Goal: Task Accomplishment & Management: Manage account settings

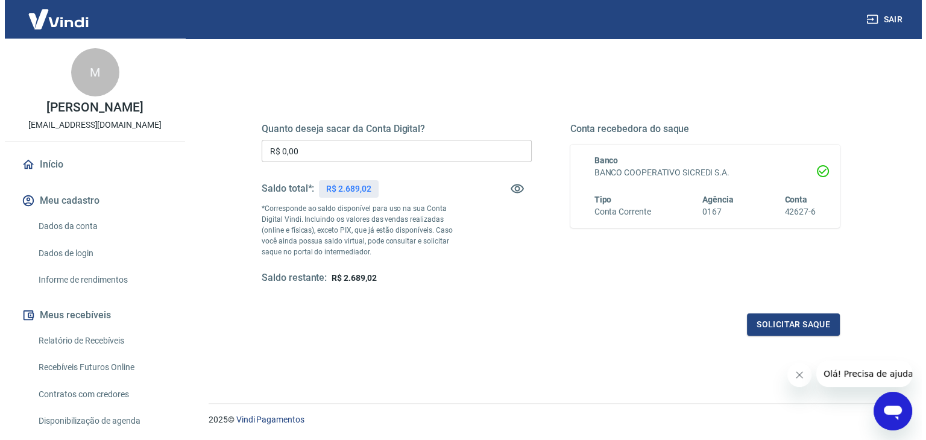
scroll to position [121, 0]
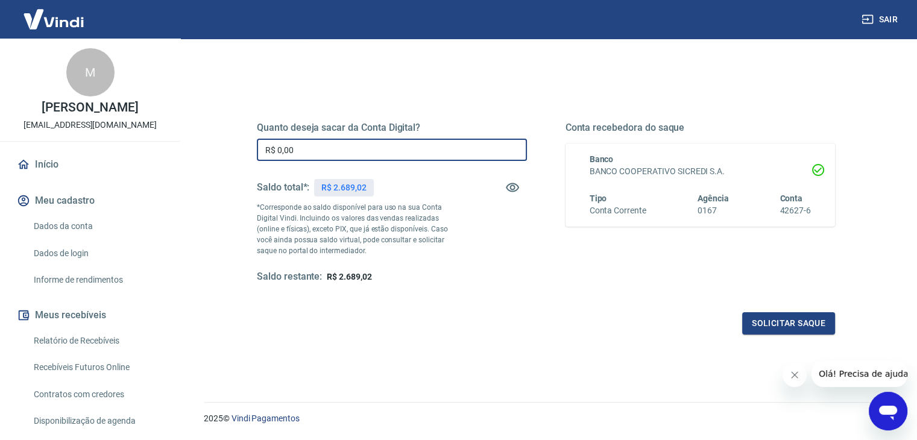
click at [356, 154] on input "R$ 0,00" at bounding box center [392, 150] width 270 height 22
drag, startPoint x: 356, startPoint y: 154, endPoint x: 215, endPoint y: 154, distance: 141.0
click at [217, 154] on div "Quanto deseja sacar da Conta Digital? R$ 0,00 ​ Saldo total*: R$ 2.689,02 *Corr…" at bounding box center [546, 260] width 684 height 431
type input "R$ 2.000,00"
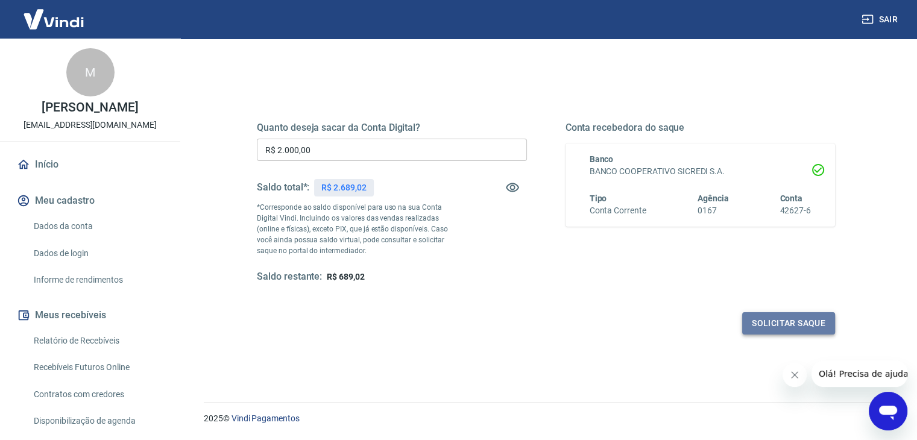
click at [789, 328] on button "Solicitar saque" at bounding box center [788, 323] width 93 height 22
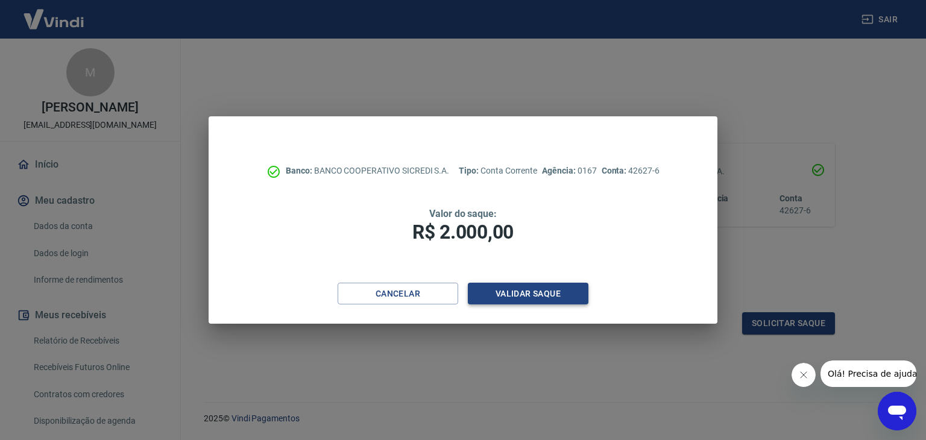
click at [523, 295] on button "Validar saque" at bounding box center [528, 294] width 121 height 22
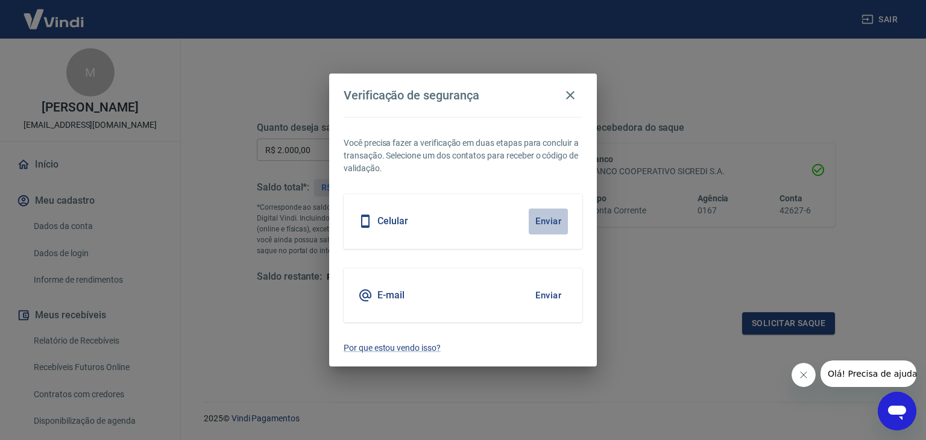
click at [552, 226] on button "Enviar" at bounding box center [547, 220] width 39 height 25
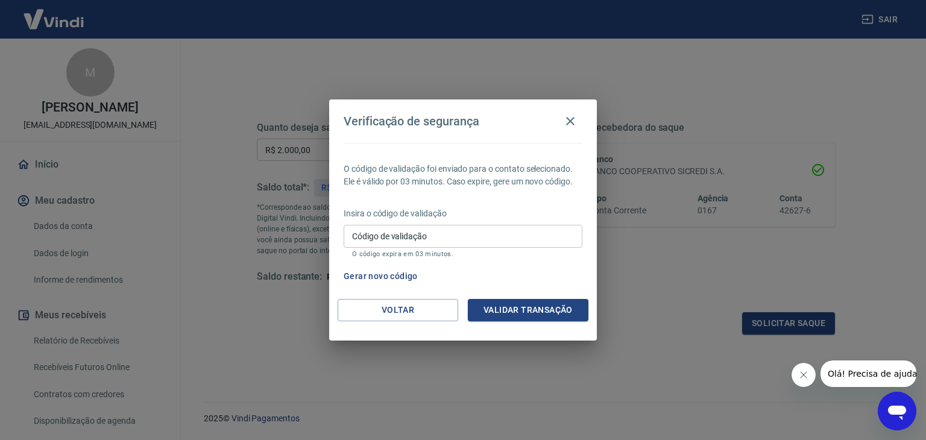
click at [396, 272] on button "Gerar novo código" at bounding box center [381, 276] width 84 height 22
click at [388, 274] on button "Gerar novo código" at bounding box center [381, 276] width 84 height 22
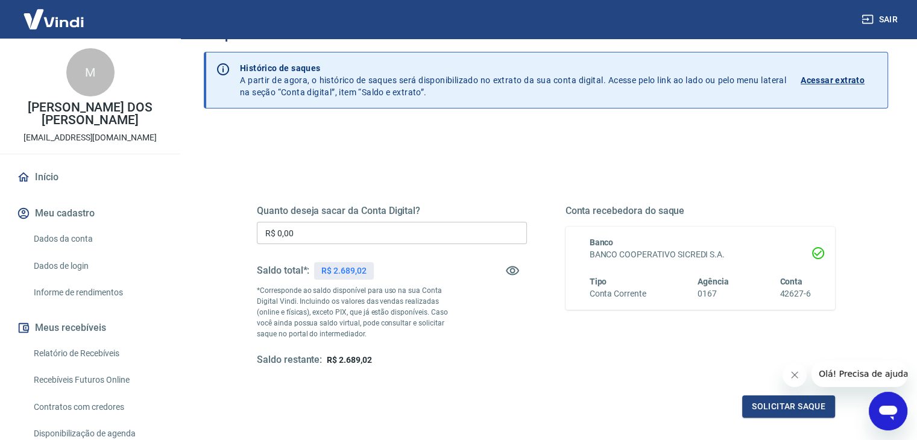
scroll to position [35, 0]
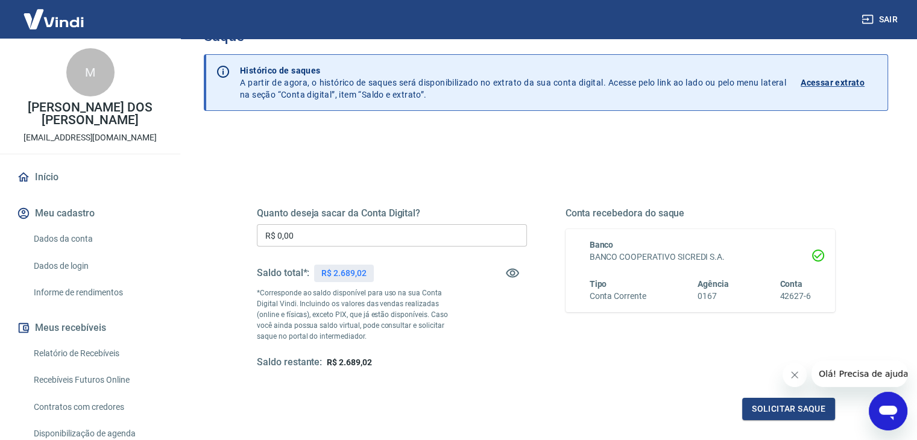
click at [354, 236] on input "R$ 0,00" at bounding box center [392, 235] width 270 height 22
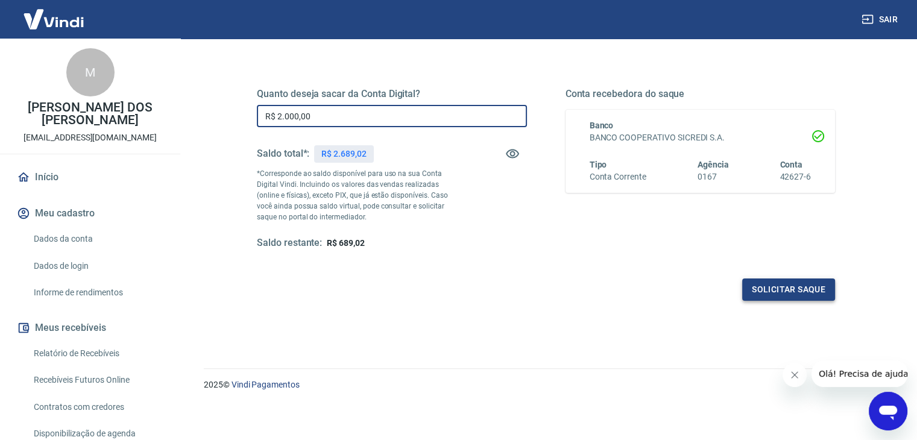
scroll to position [155, 0]
type input "R$ 2.000,00"
click at [755, 283] on button "Solicitar saque" at bounding box center [788, 288] width 93 height 22
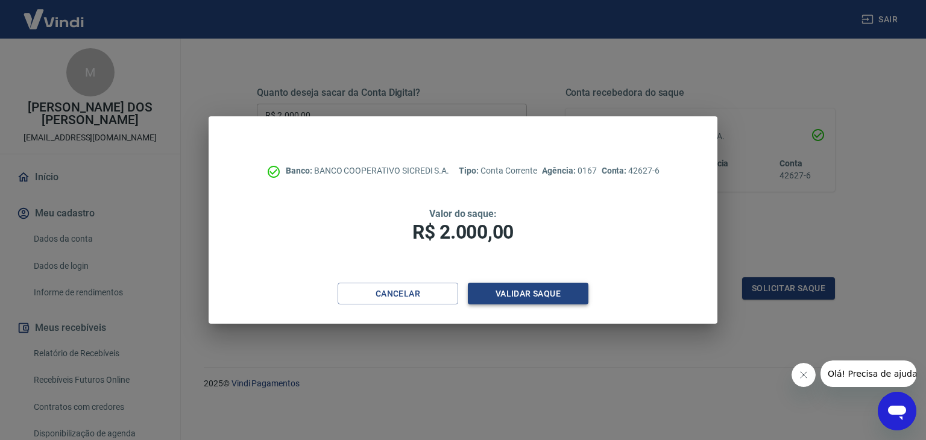
click at [528, 290] on button "Validar saque" at bounding box center [528, 294] width 121 height 22
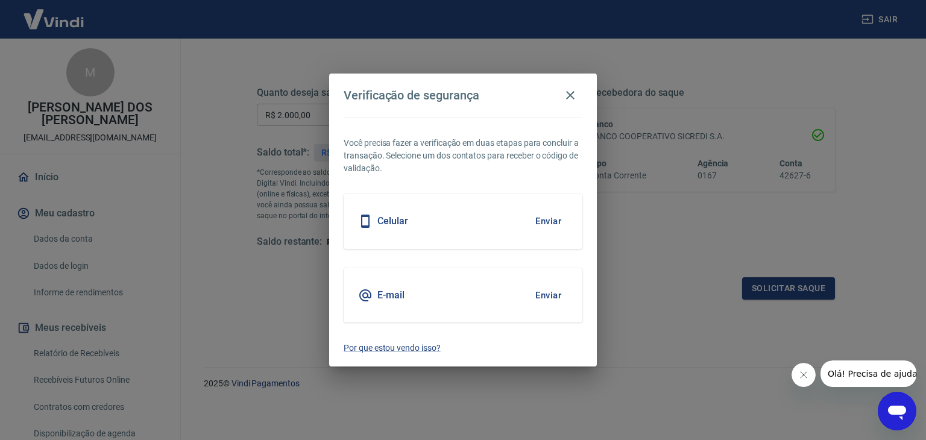
click at [547, 221] on button "Enviar" at bounding box center [547, 220] width 39 height 25
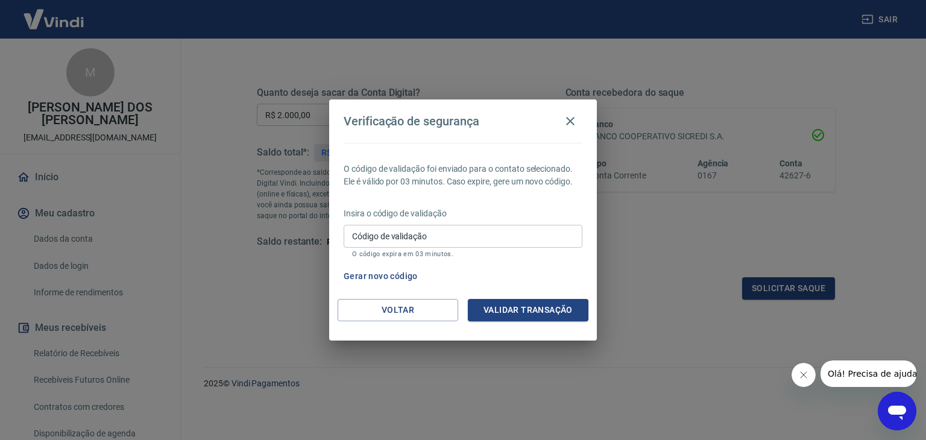
click at [431, 241] on input "Código de validação" at bounding box center [462, 236] width 239 height 22
click at [381, 275] on button "Gerar novo código" at bounding box center [381, 276] width 84 height 22
click at [570, 121] on icon "button" at bounding box center [570, 121] width 8 height 8
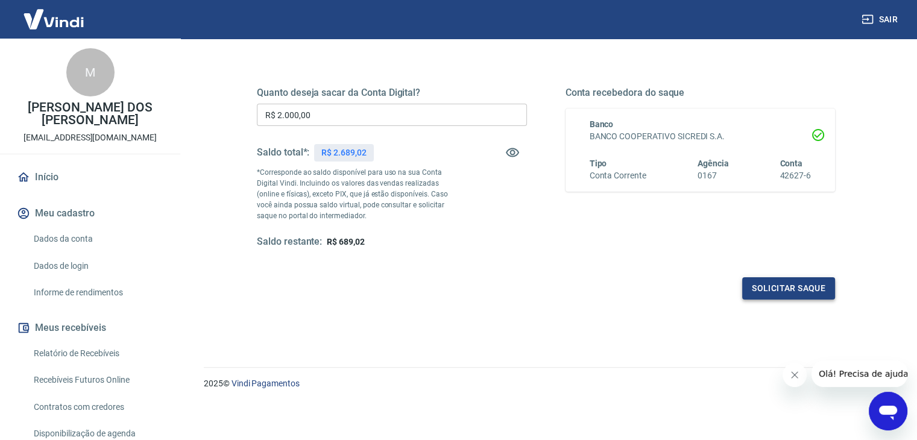
click at [791, 283] on button "Solicitar saque" at bounding box center [788, 288] width 93 height 22
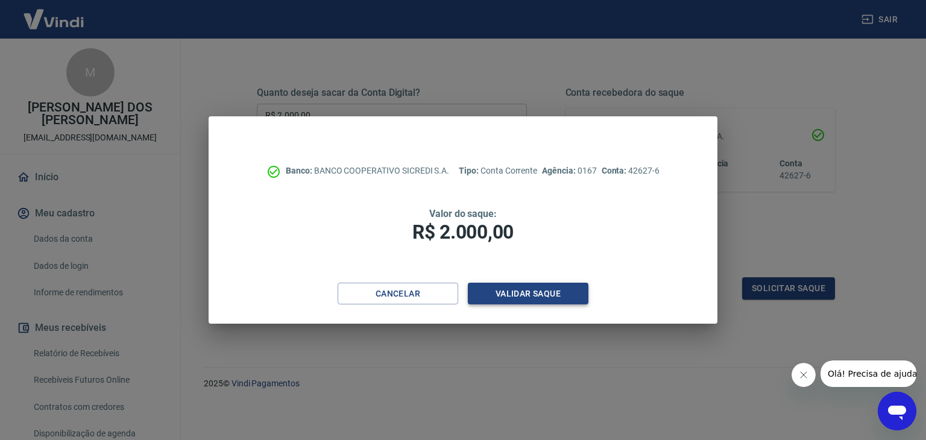
click at [511, 295] on button "Validar saque" at bounding box center [528, 294] width 121 height 22
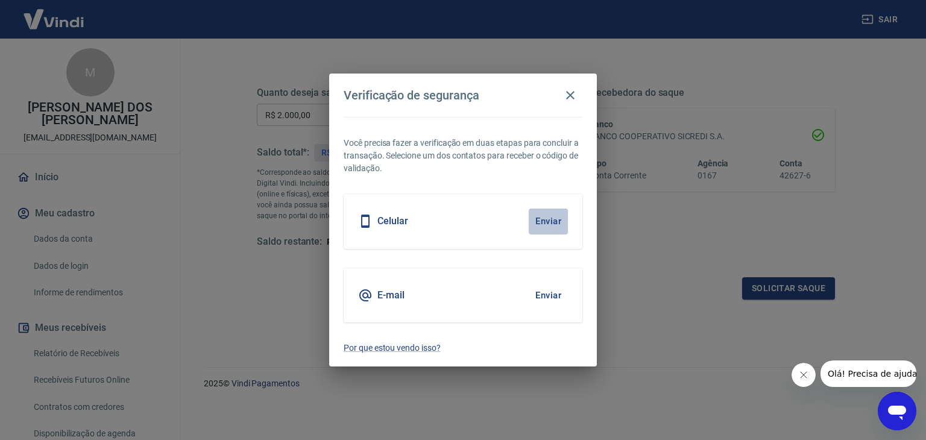
click at [537, 222] on button "Enviar" at bounding box center [547, 220] width 39 height 25
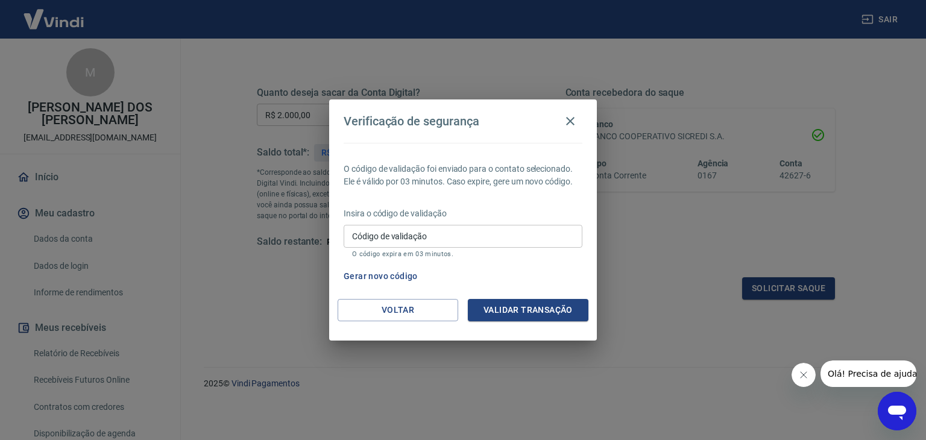
click at [383, 278] on button "Gerar novo código" at bounding box center [381, 276] width 84 height 22
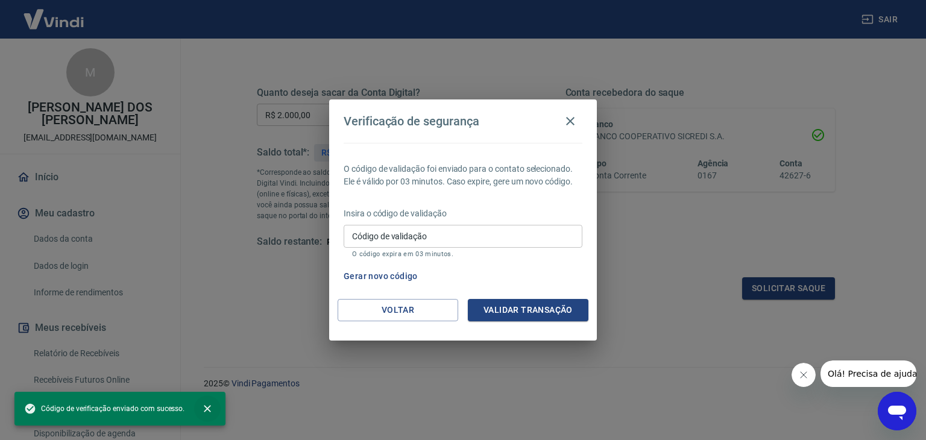
click at [210, 410] on icon "close" at bounding box center [207, 409] width 12 height 12
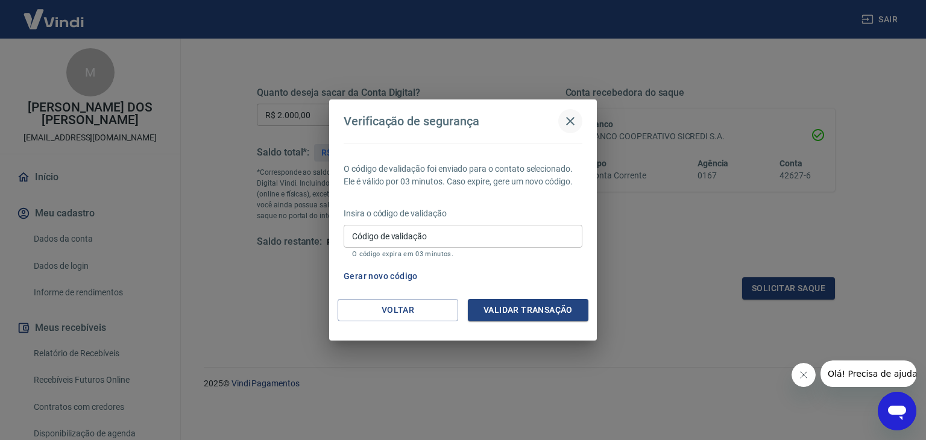
click at [574, 118] on icon "button" at bounding box center [570, 121] width 8 height 8
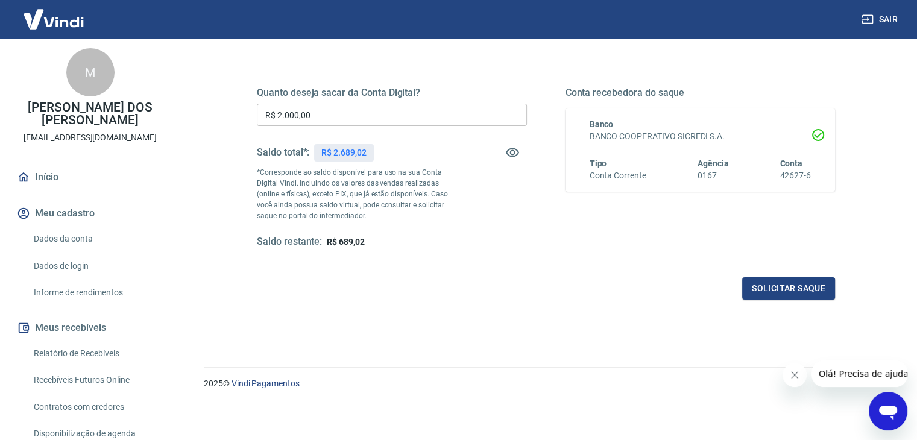
scroll to position [60, 0]
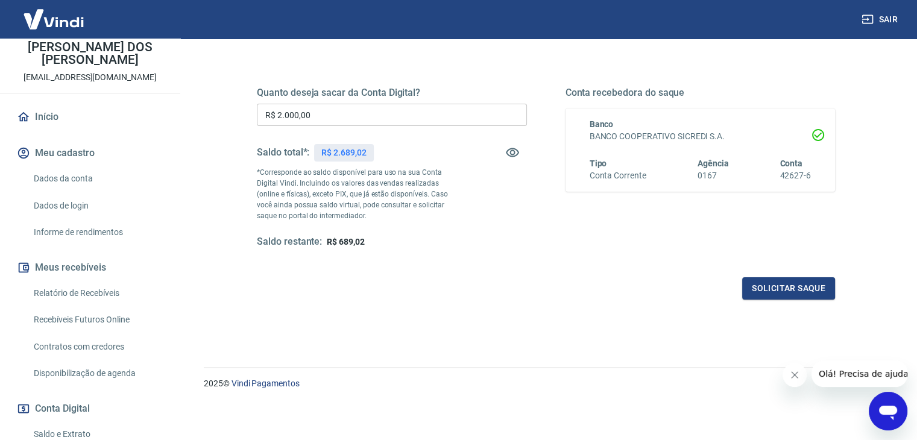
click at [92, 181] on link "Dados da conta" at bounding box center [97, 178] width 137 height 25
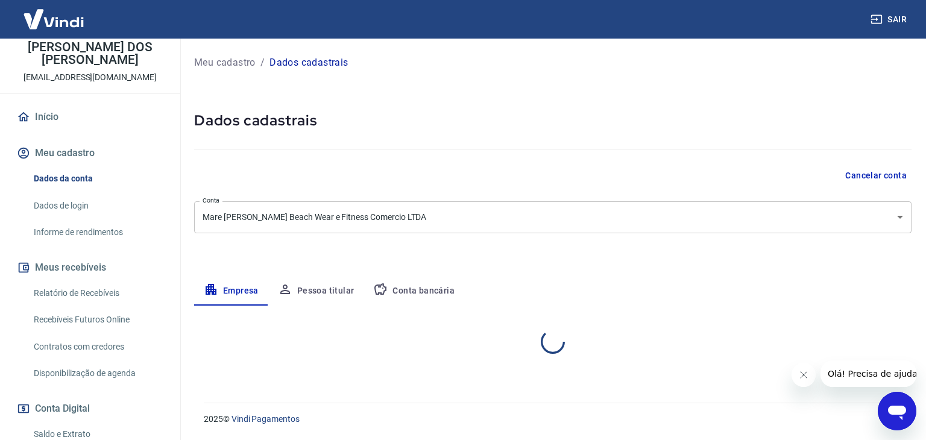
select select "ES"
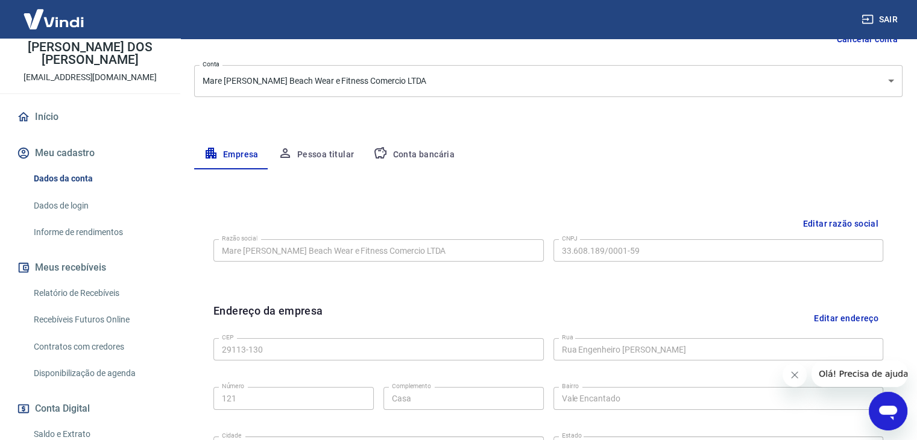
scroll to position [128, 0]
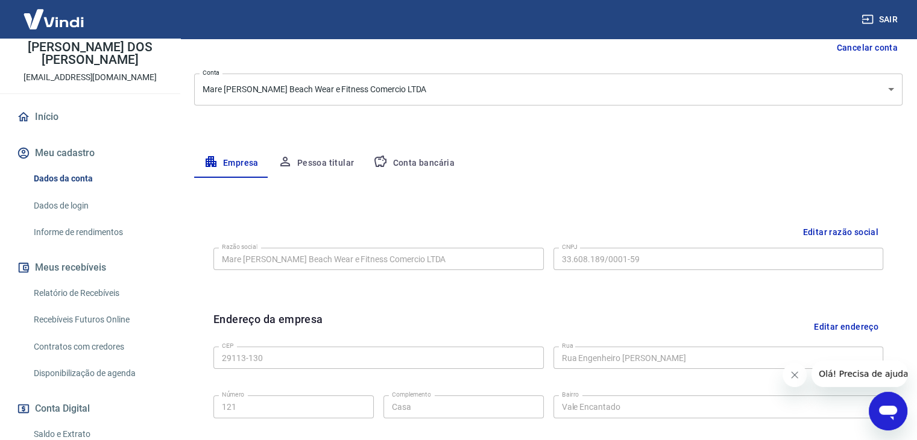
click at [327, 162] on button "Pessoa titular" at bounding box center [316, 163] width 96 height 29
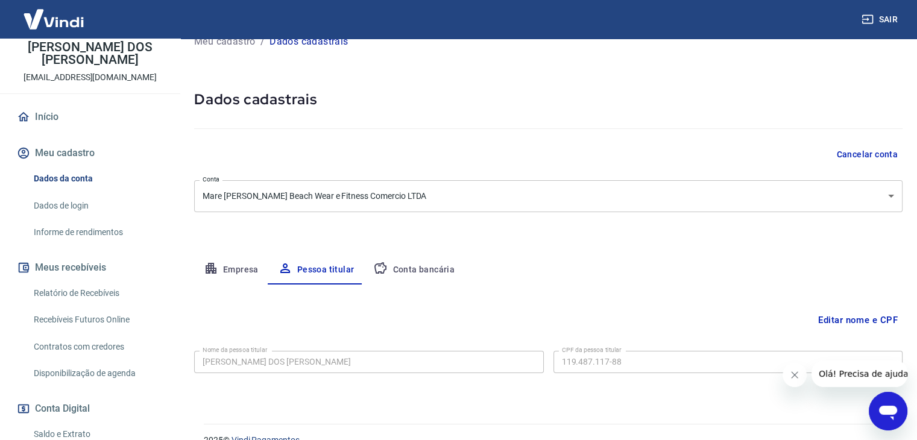
scroll to position [42, 0]
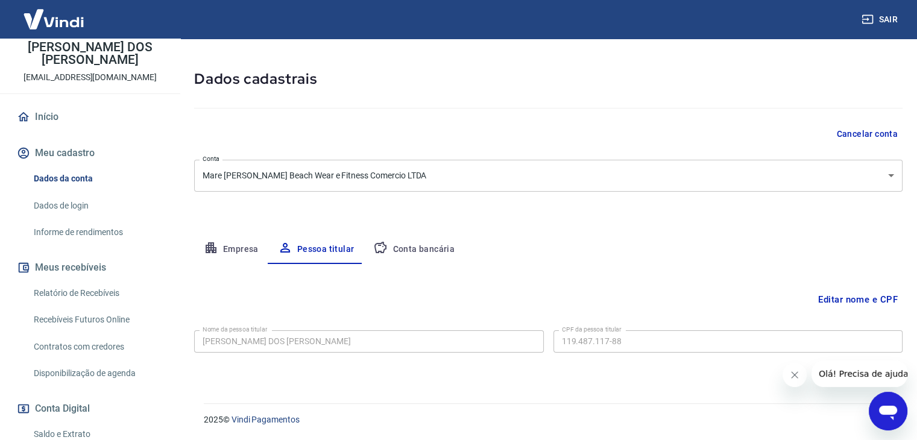
click at [419, 246] on button "Conta bancária" at bounding box center [413, 249] width 101 height 29
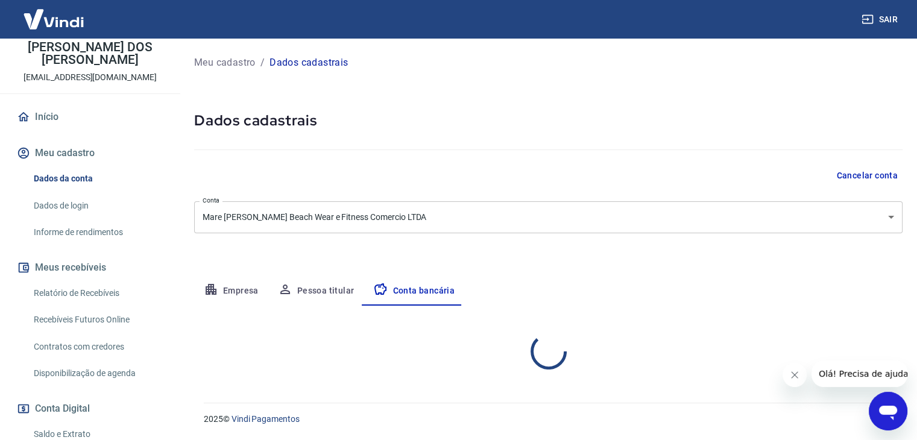
scroll to position [0, 0]
select select "1"
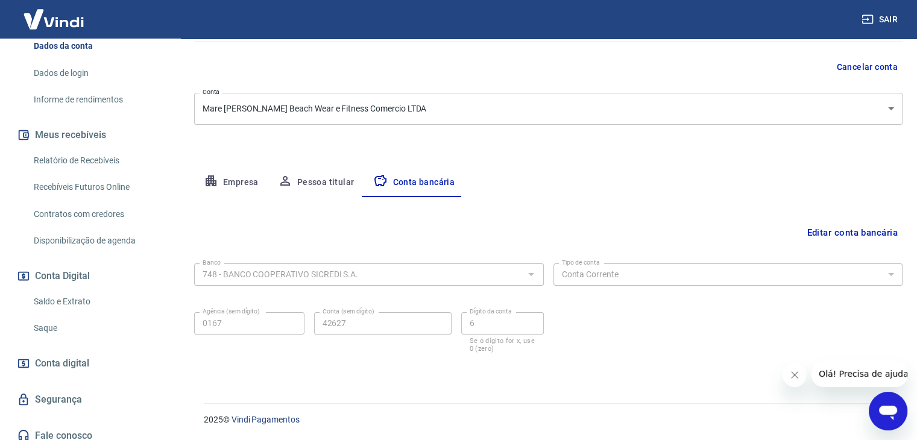
scroll to position [201, 0]
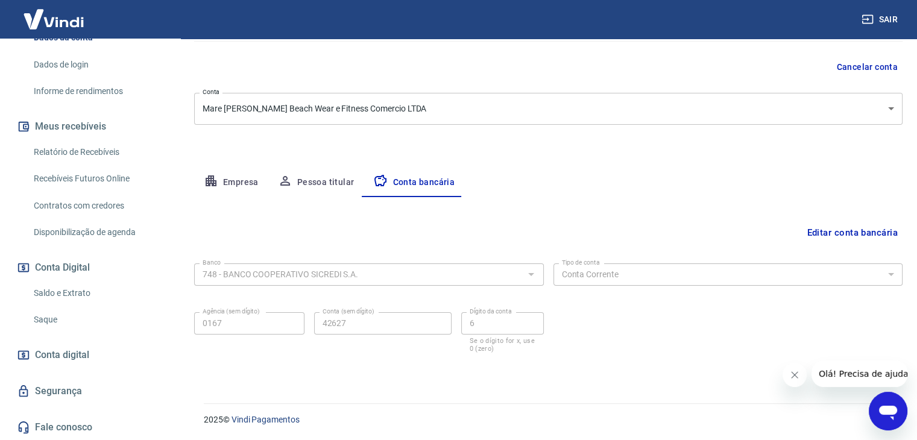
click at [77, 353] on span "Conta digital" at bounding box center [62, 354] width 54 height 17
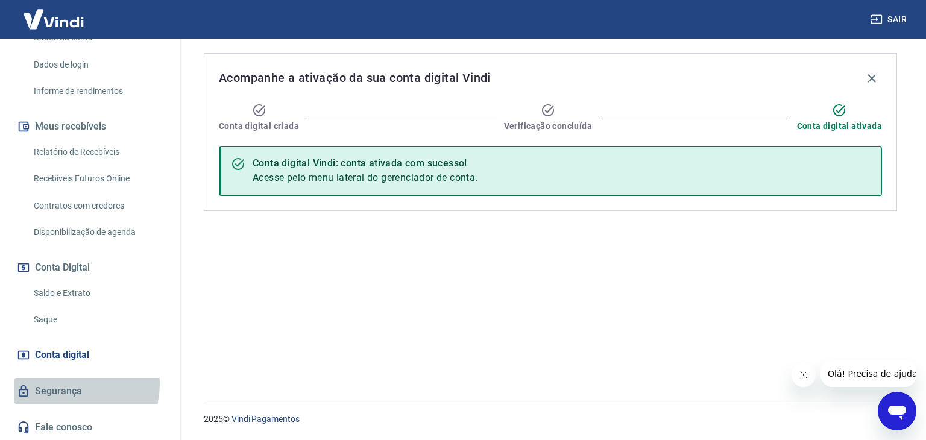
click at [67, 384] on link "Segurança" at bounding box center [89, 391] width 151 height 27
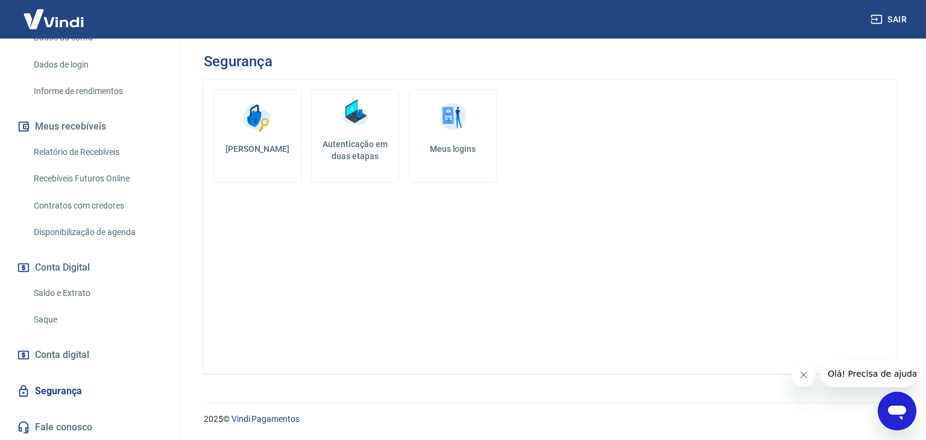
click at [364, 133] on link "Autenticação em duas etapas" at bounding box center [355, 135] width 88 height 93
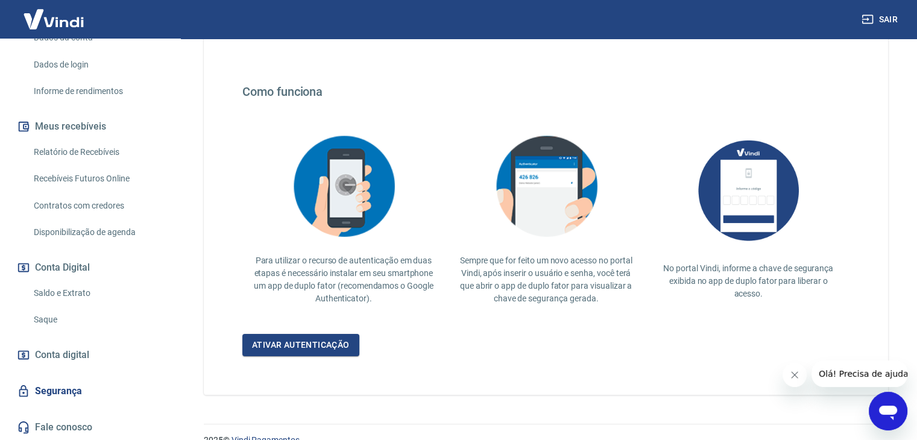
scroll to position [213, 0]
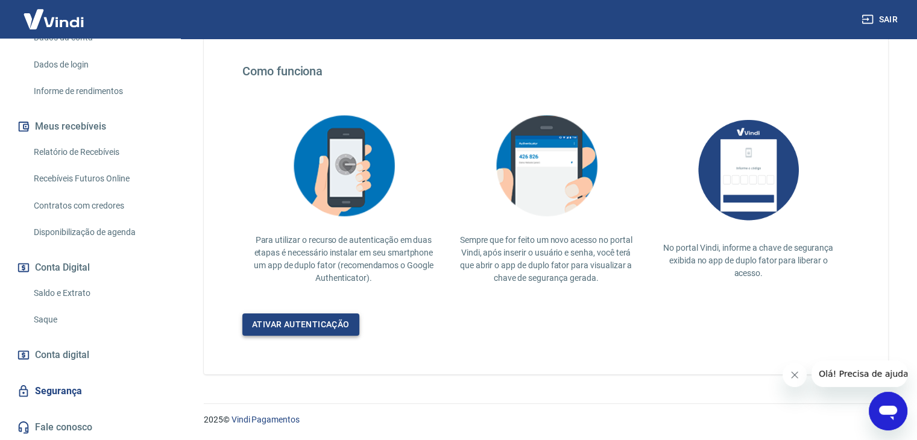
click at [283, 324] on link "Ativar autenticação" at bounding box center [300, 324] width 117 height 22
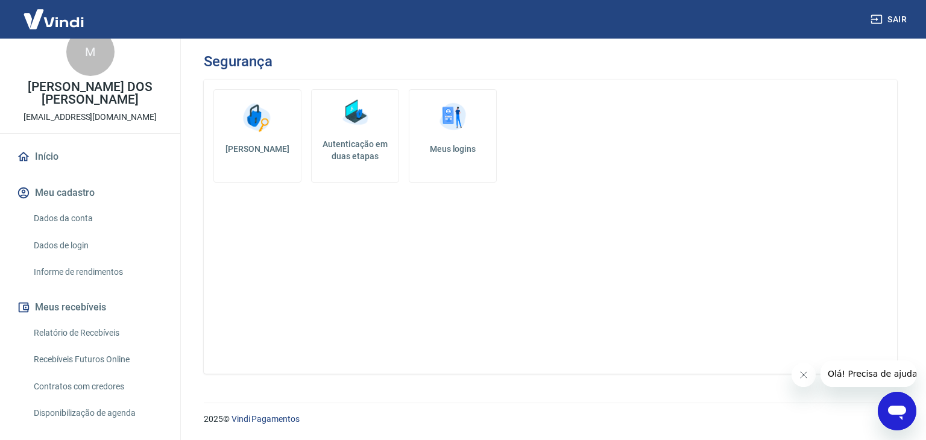
click at [44, 163] on link "Início" at bounding box center [89, 156] width 151 height 27
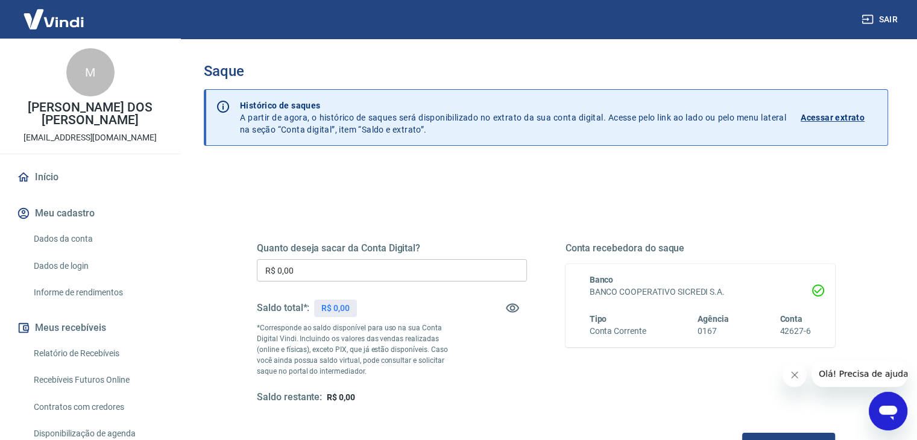
click at [311, 268] on input "R$ 0,00" at bounding box center [392, 270] width 270 height 22
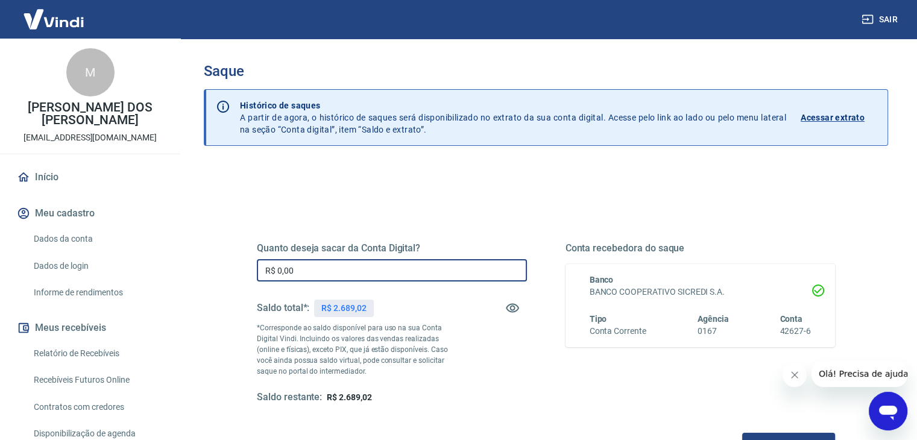
drag, startPoint x: 327, startPoint y: 262, endPoint x: 149, endPoint y: 265, distance: 177.2
click at [149, 265] on div "Sair M MARINA BATISTA DOS SANTOS Botelho vendas@maremaria.com.br Início Meu cad…" at bounding box center [458, 220] width 917 height 440
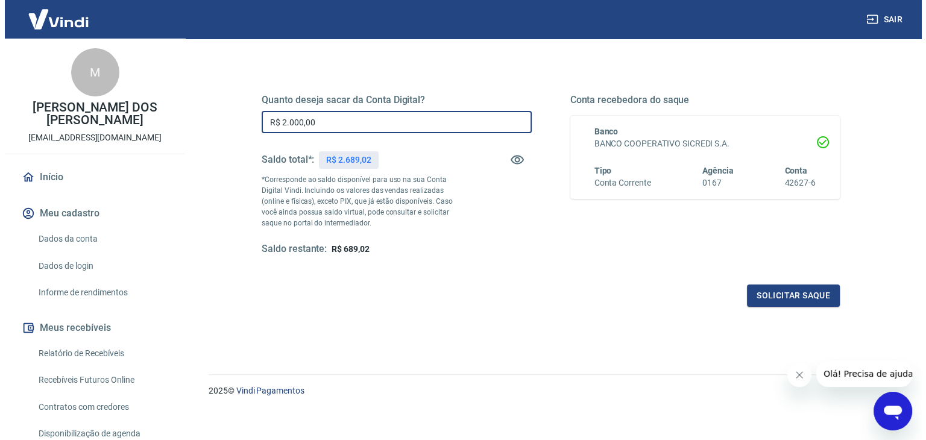
scroll to position [155, 0]
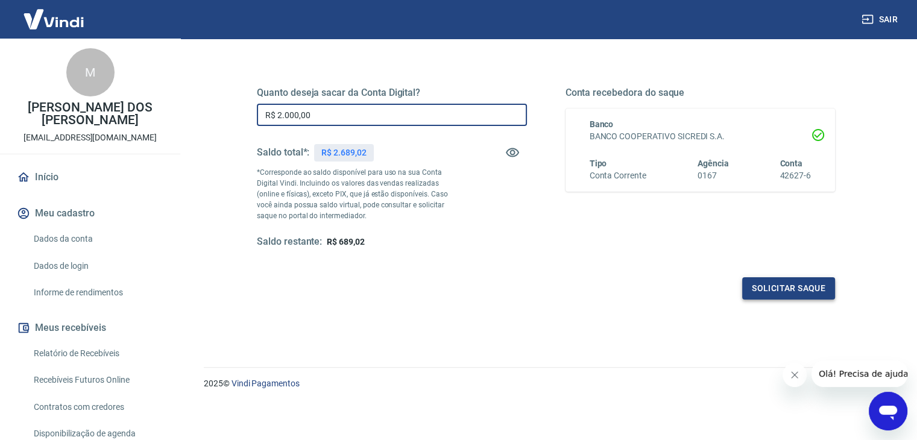
type input "R$ 2.000,00"
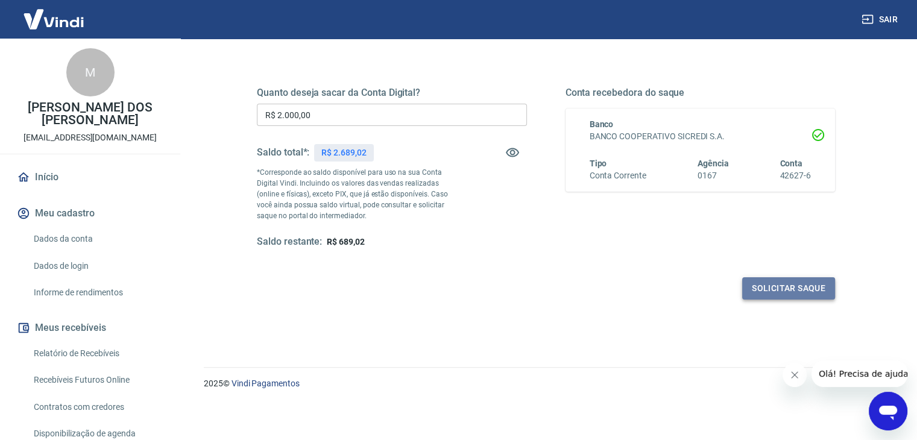
click at [776, 290] on button "Solicitar saque" at bounding box center [788, 288] width 93 height 22
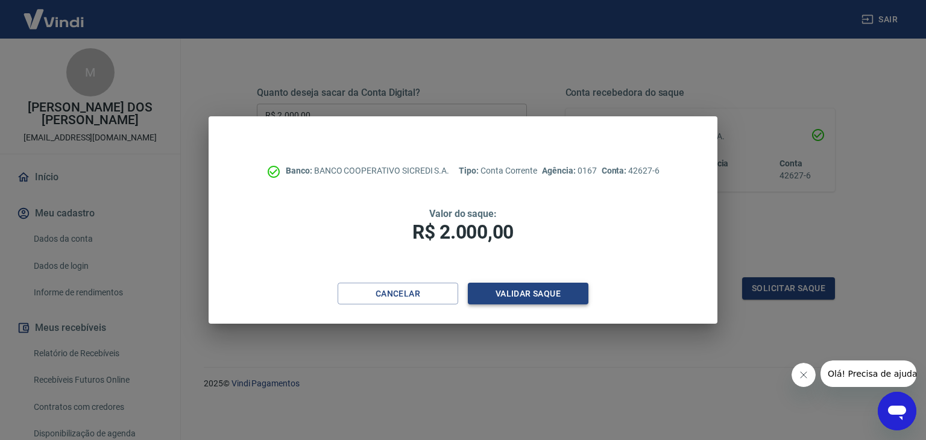
click at [501, 295] on button "Validar saque" at bounding box center [528, 294] width 121 height 22
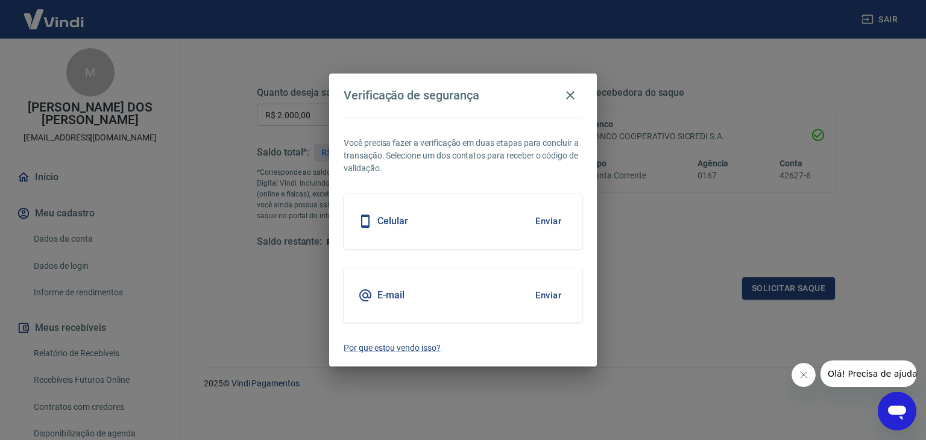
click at [498, 210] on div "Celular Enviar" at bounding box center [462, 221] width 239 height 54
click at [546, 227] on button "Enviar" at bounding box center [547, 220] width 39 height 25
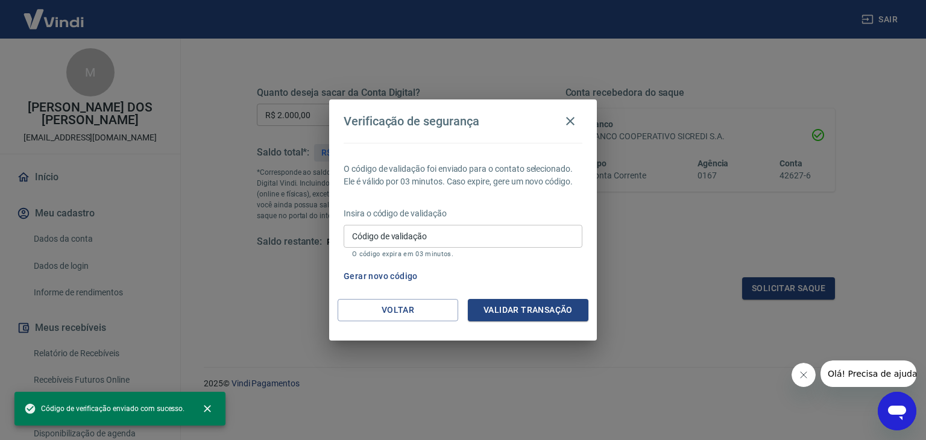
click at [493, 235] on input "Código de validação" at bounding box center [462, 236] width 239 height 22
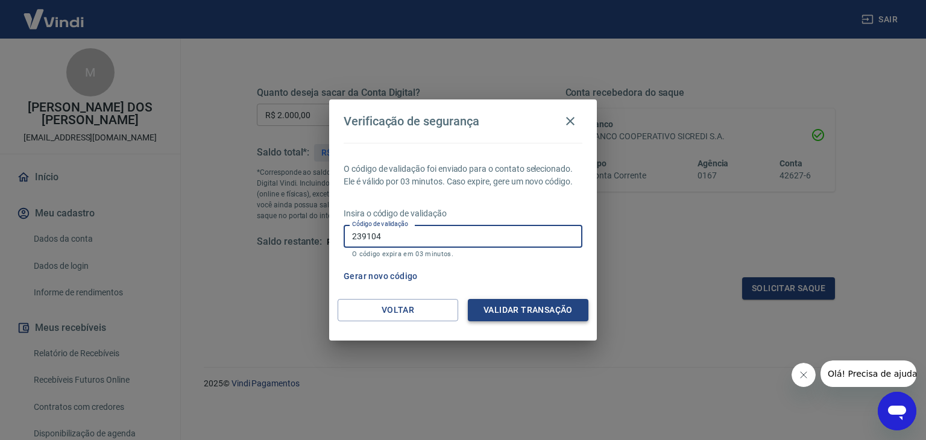
type input "239104"
click at [525, 310] on button "Validar transação" at bounding box center [528, 310] width 121 height 22
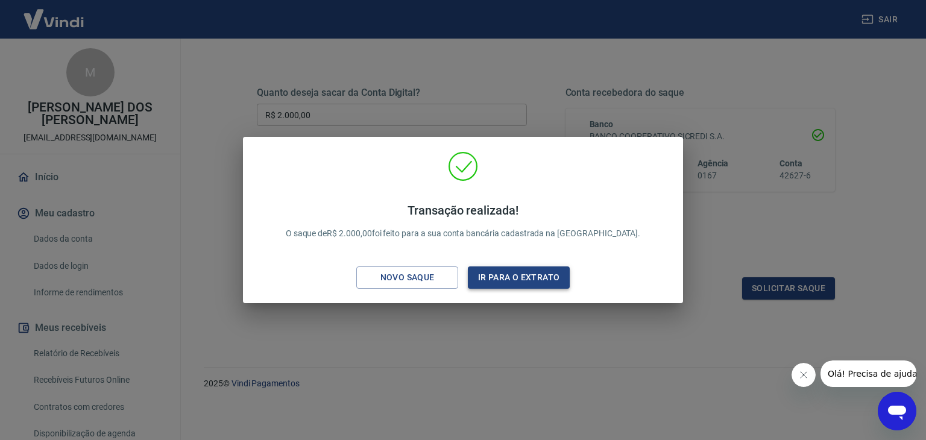
click at [501, 274] on button "Ir para o extrato" at bounding box center [519, 277] width 102 height 22
